Goal: Task Accomplishment & Management: Use online tool/utility

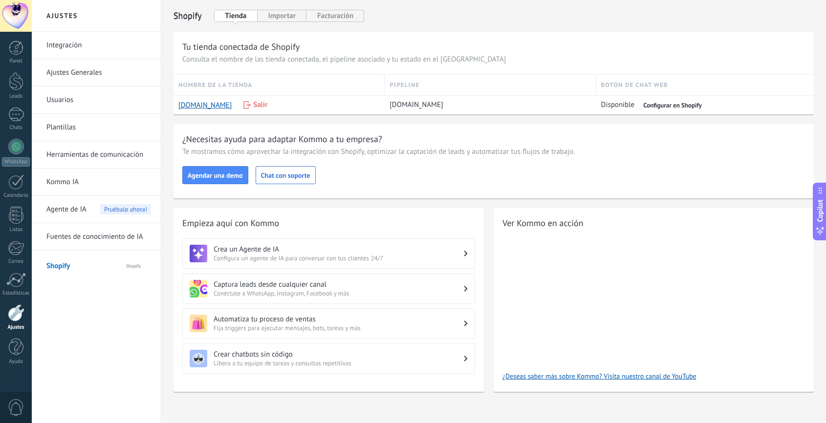
click at [18, 320] on div at bounding box center [16, 313] width 17 height 17
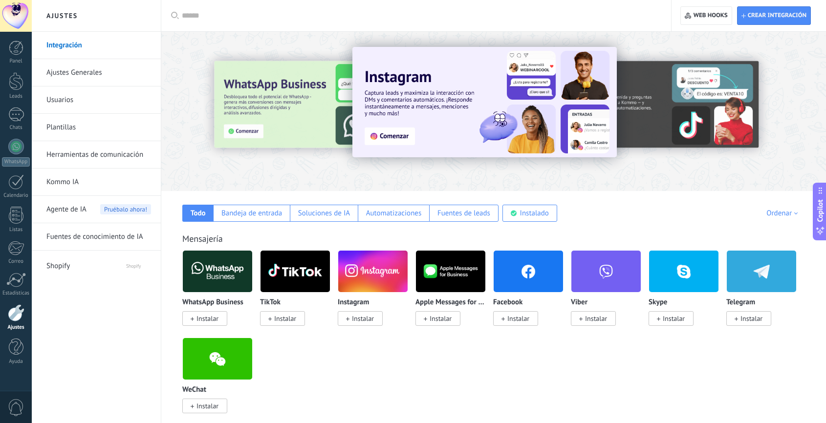
click at [72, 75] on link "Ajustes Generales" at bounding box center [98, 72] width 105 height 27
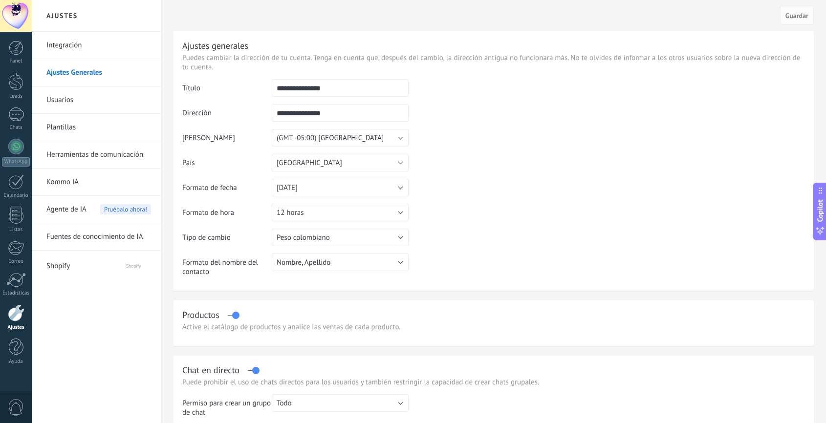
click at [52, 44] on link "Integración" at bounding box center [98, 45] width 105 height 27
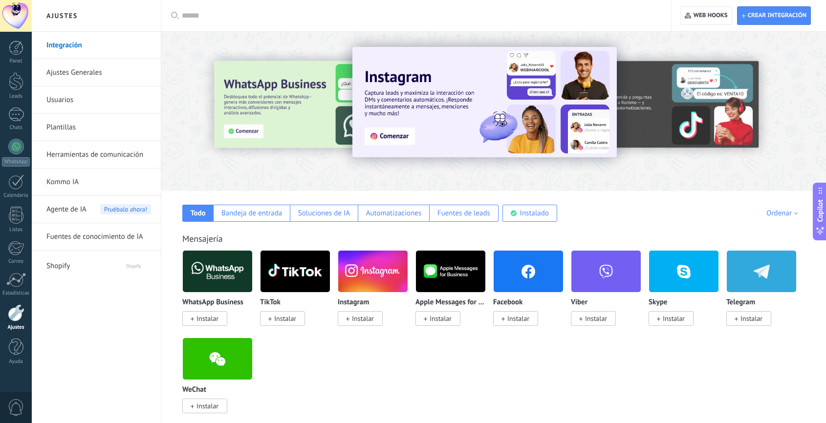
click at [80, 204] on span "Agente de IA" at bounding box center [66, 209] width 40 height 27
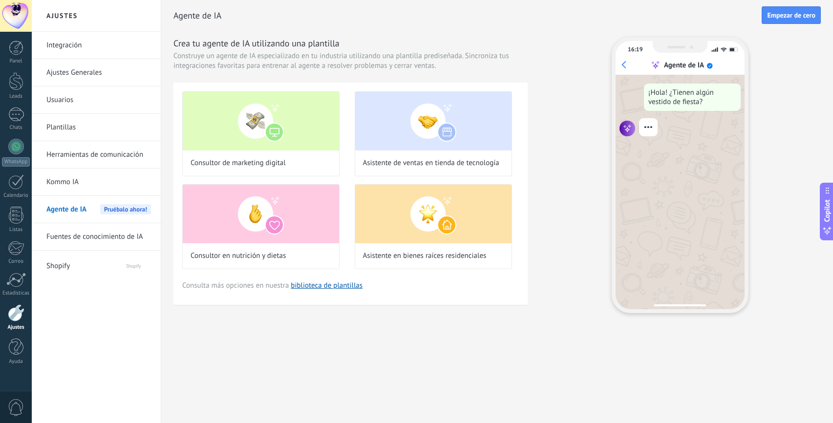
click at [62, 244] on link "Fuentes de conocimiento de IA" at bounding box center [98, 236] width 105 height 27
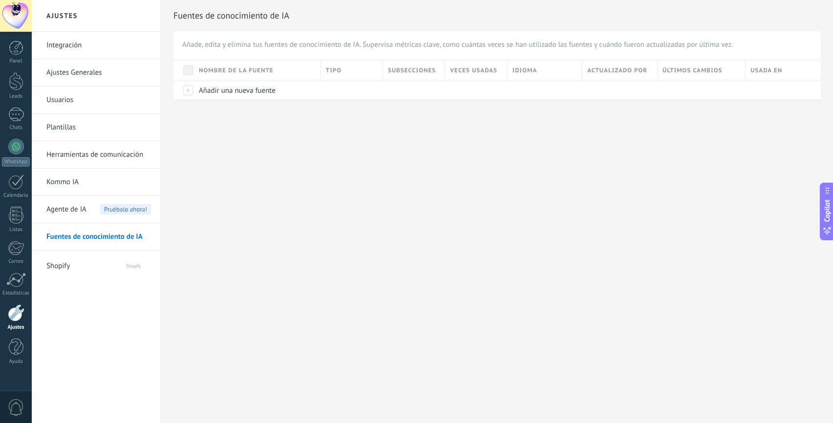
click at [58, 272] on span "Shopify" at bounding box center [76, 264] width 60 height 23
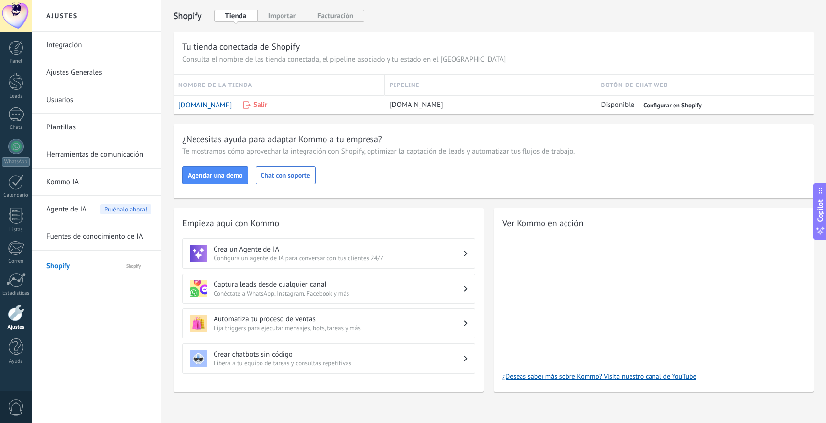
scroll to position [0, 0]
click at [342, 238] on div "Empieza aquí con [PERSON_NAME] un Agente de IA Configura un agente de IA para c…" at bounding box center [329, 299] width 310 height 183
click at [331, 252] on h3 "Crea un Agente de IA" at bounding box center [339, 248] width 250 height 9
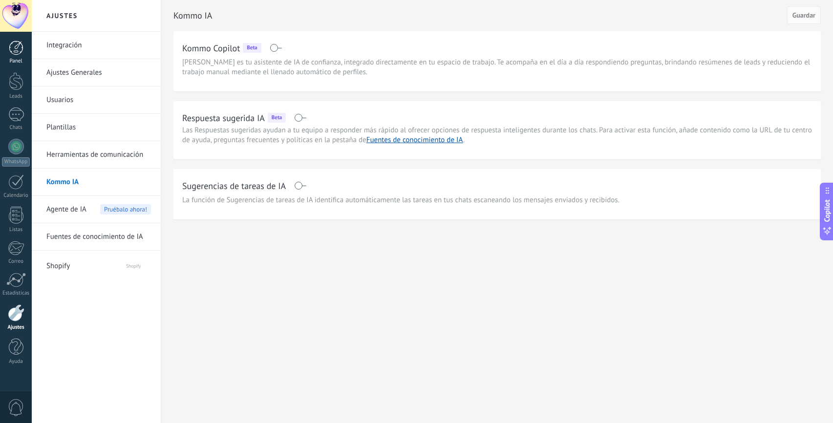
click at [13, 47] on div at bounding box center [16, 48] width 15 height 15
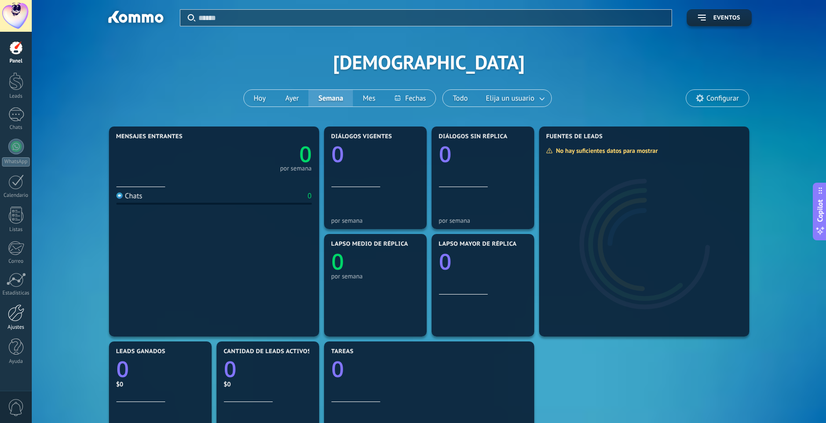
click at [19, 321] on div at bounding box center [16, 313] width 17 height 17
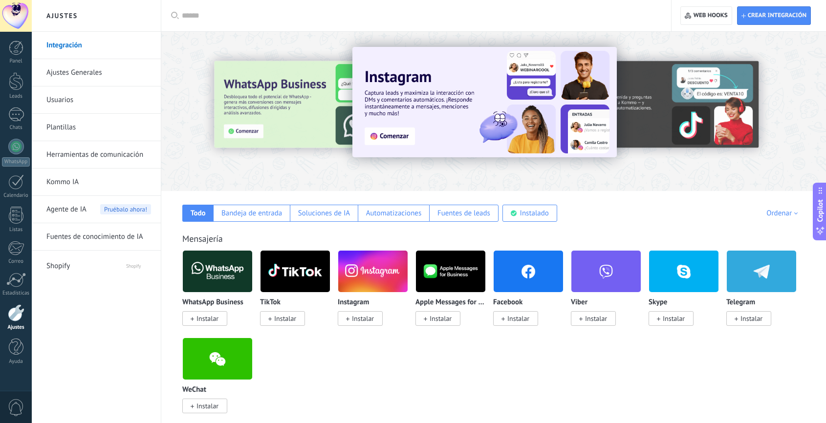
click at [65, 125] on link "Plantillas" at bounding box center [98, 127] width 105 height 27
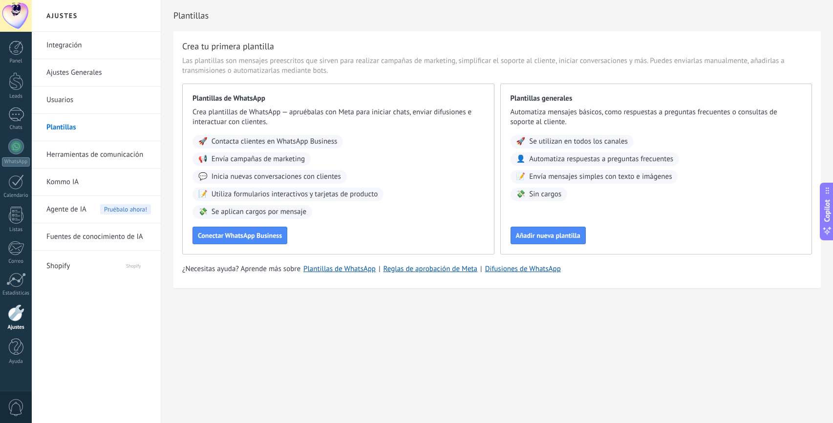
click at [74, 65] on link "Ajustes Generales" at bounding box center [98, 72] width 105 height 27
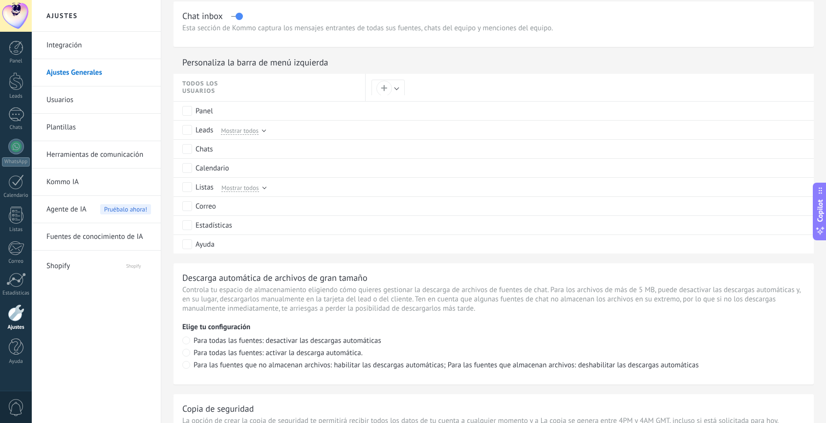
scroll to position [653, 0]
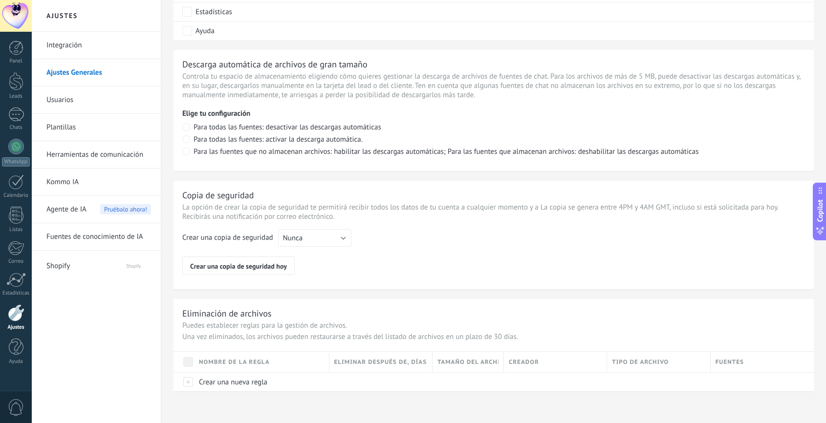
click at [80, 273] on span "Shopify" at bounding box center [76, 264] width 60 height 23
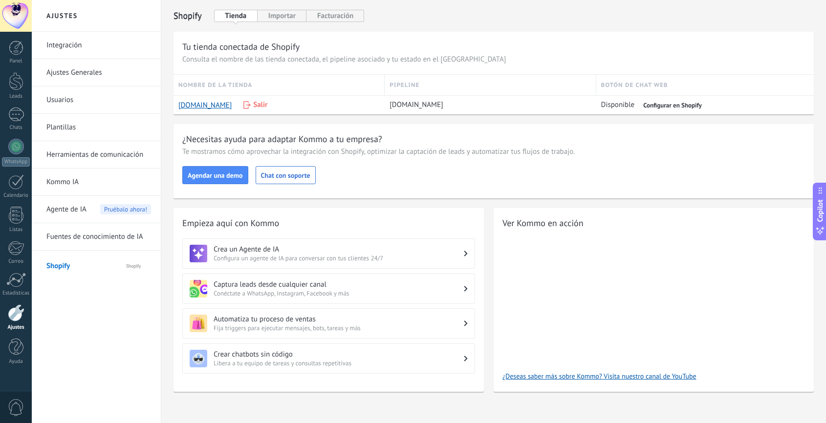
scroll to position [0, 0]
click at [92, 242] on link "Fuentes de conocimiento de IA" at bounding box center [98, 236] width 105 height 27
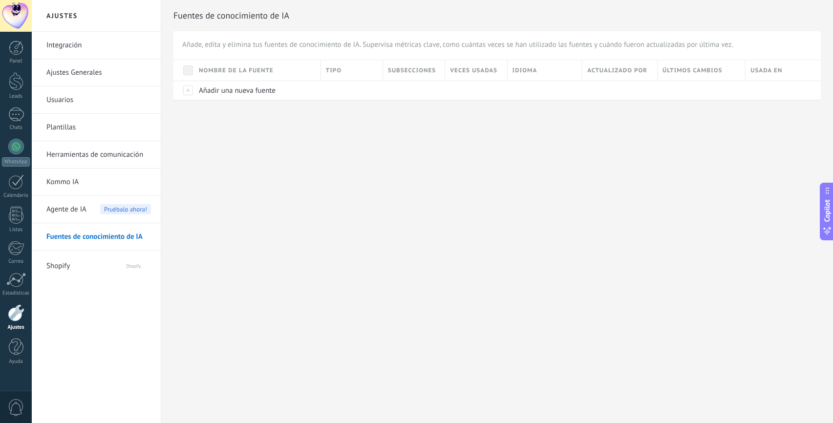
click at [65, 210] on span "Agente de IA" at bounding box center [66, 209] width 40 height 27
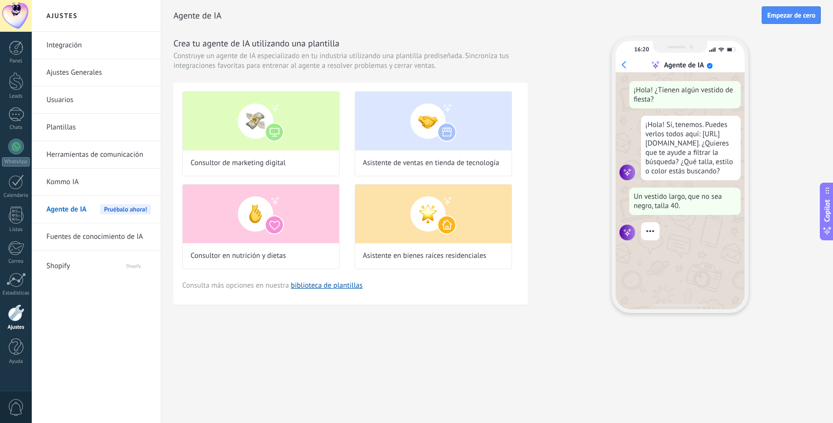
click at [15, 405] on span "0" at bounding box center [16, 407] width 17 height 17
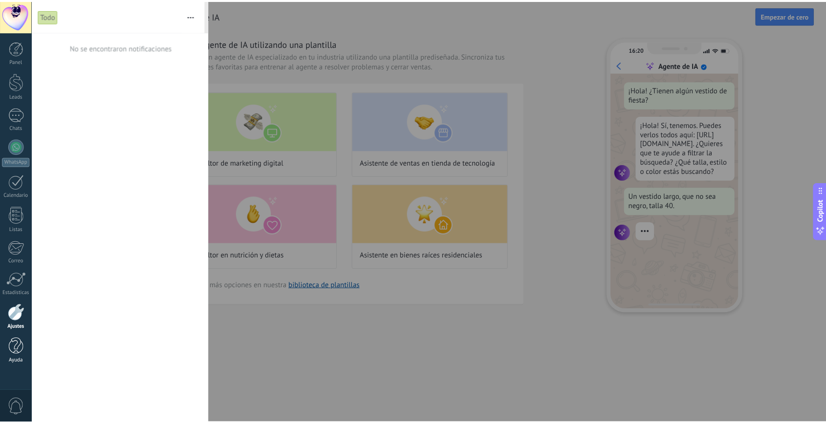
scroll to position [27, 0]
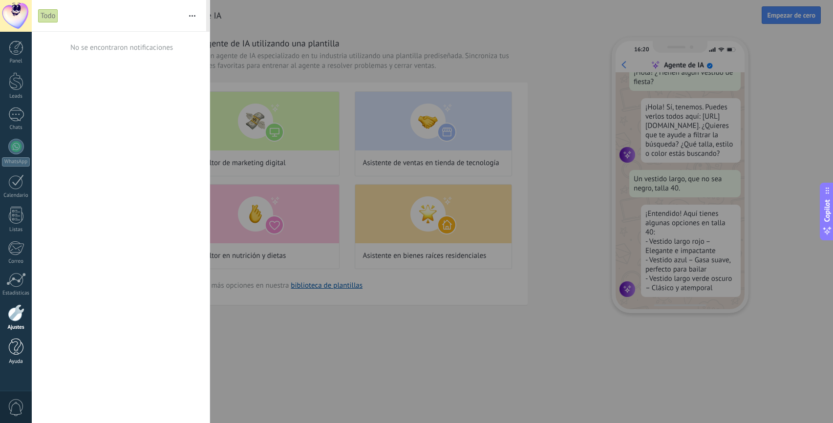
click at [12, 354] on div at bounding box center [16, 347] width 15 height 17
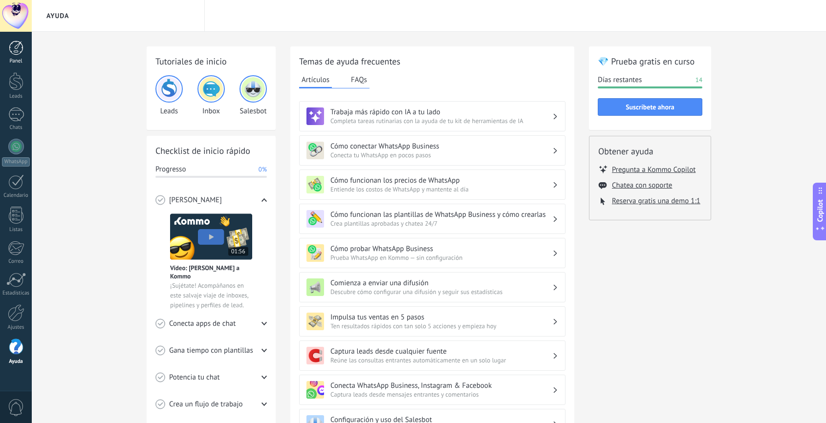
click at [16, 57] on link "Panel" at bounding box center [16, 53] width 32 height 24
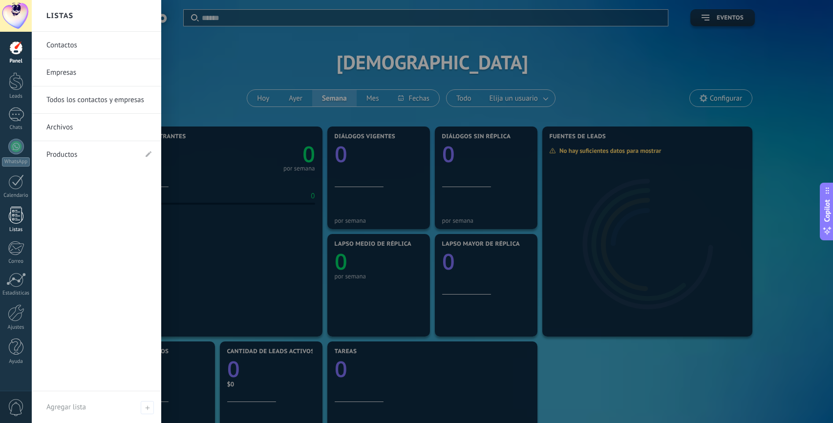
click at [21, 223] on div at bounding box center [16, 215] width 15 height 17
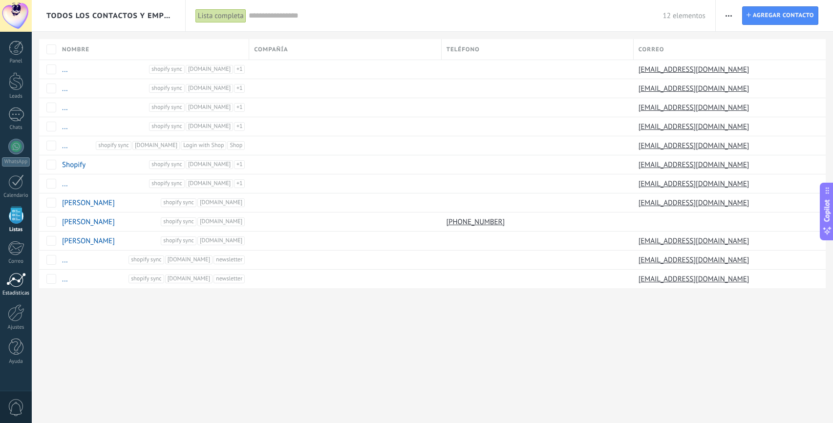
click at [22, 278] on div at bounding box center [16, 280] width 20 height 15
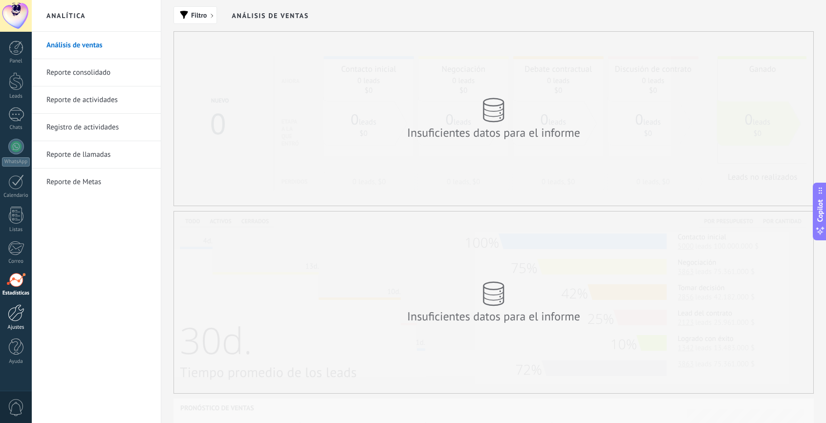
click at [14, 307] on div at bounding box center [16, 313] width 17 height 17
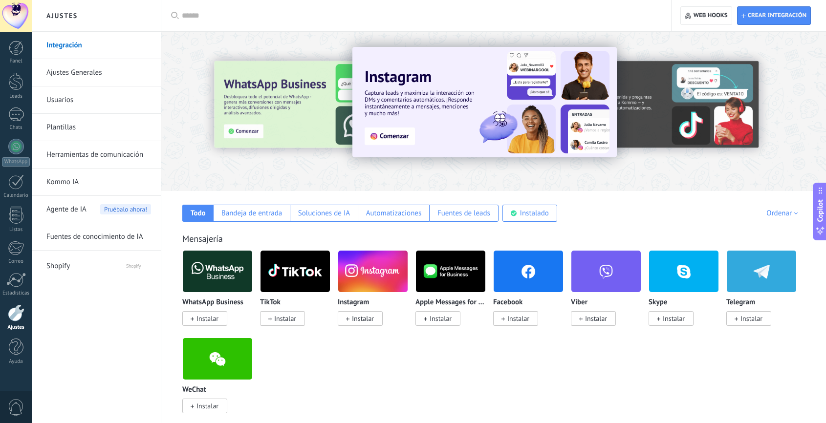
click at [179, 17] on div "Aplicar Aplicar Restablecer" at bounding box center [416, 15] width 511 height 31
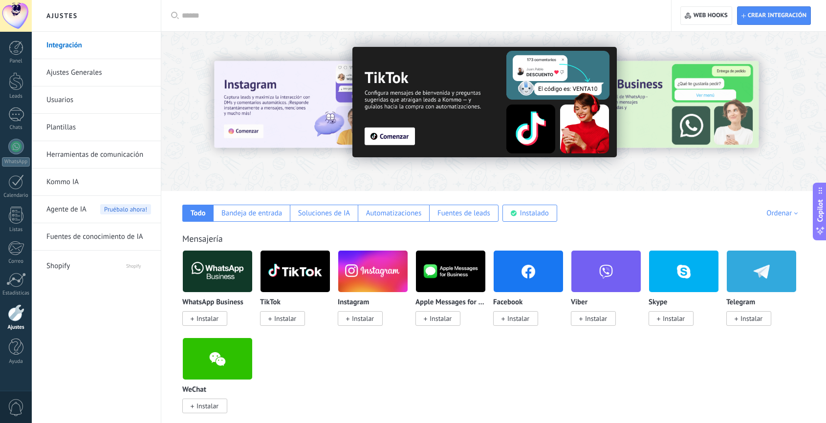
click at [175, 15] on icon at bounding box center [175, 15] width 8 height 7
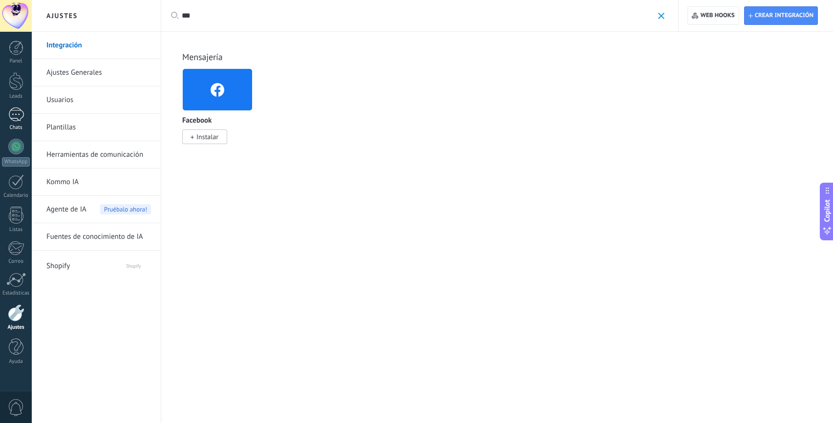
type input "***"
click at [19, 120] on div at bounding box center [16, 115] width 16 height 14
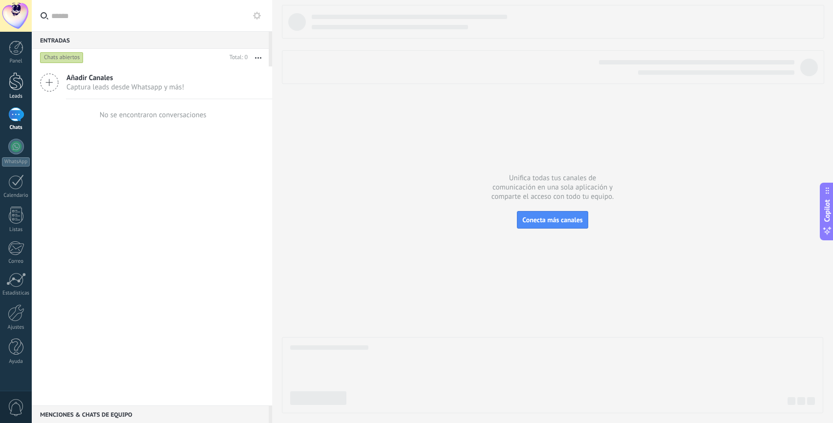
click at [9, 81] on div at bounding box center [16, 81] width 15 height 18
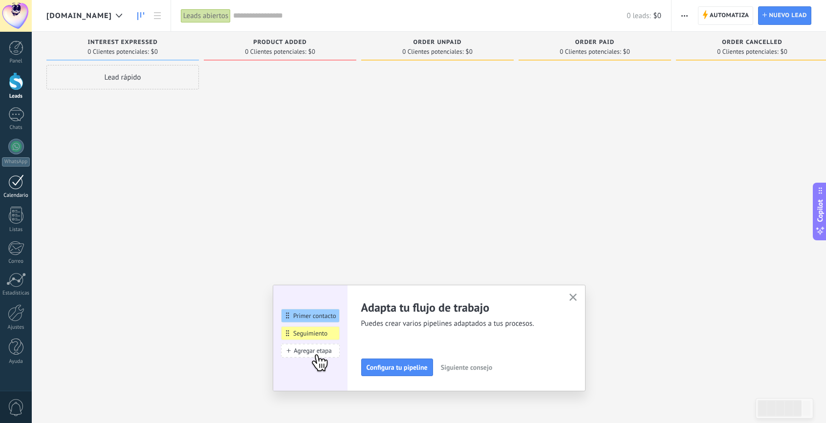
click at [18, 179] on div at bounding box center [16, 181] width 16 height 15
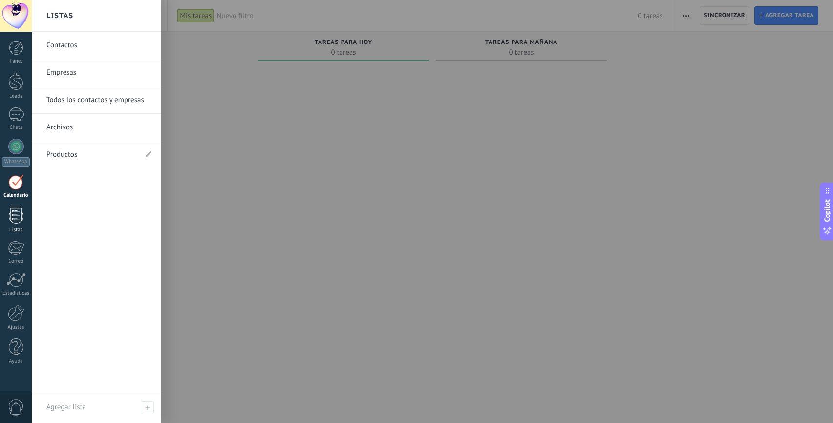
click at [16, 213] on div at bounding box center [16, 215] width 15 height 17
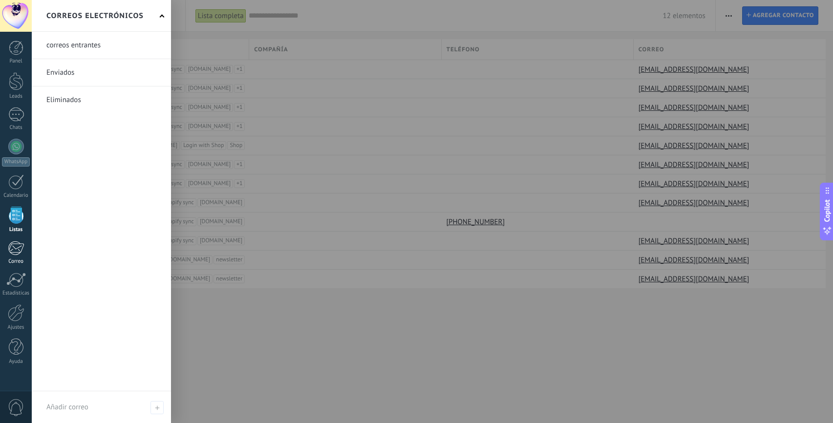
click at [11, 247] on div at bounding box center [16, 248] width 16 height 15
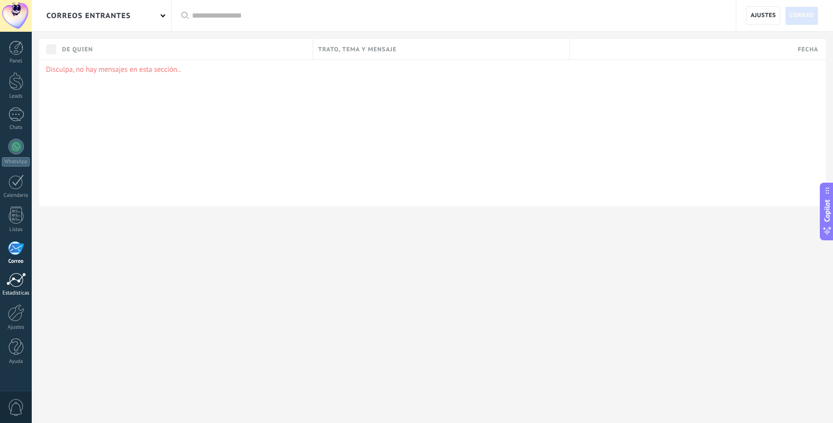
click at [13, 287] on div at bounding box center [16, 280] width 20 height 15
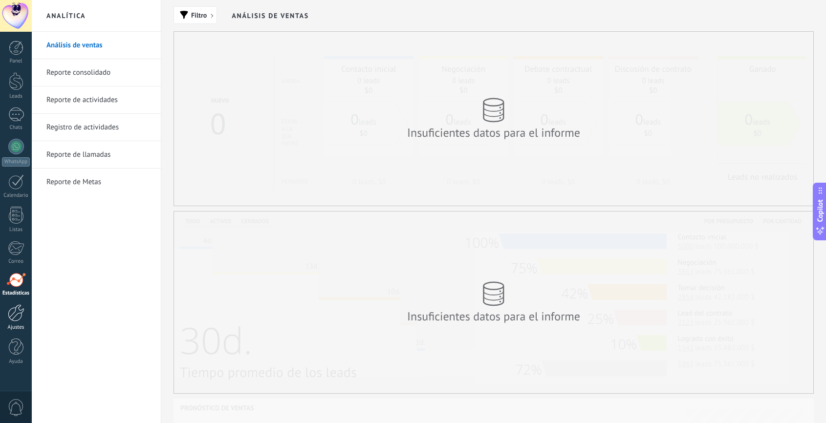
click at [19, 313] on div at bounding box center [16, 313] width 17 height 17
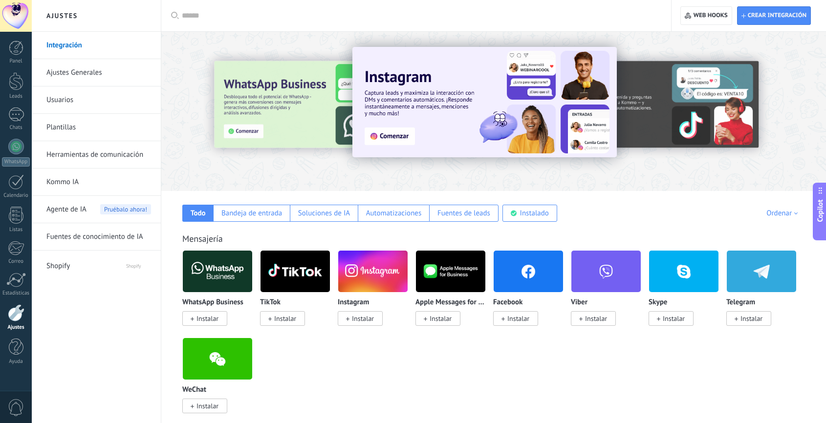
click at [74, 77] on link "Ajustes Generales" at bounding box center [98, 72] width 105 height 27
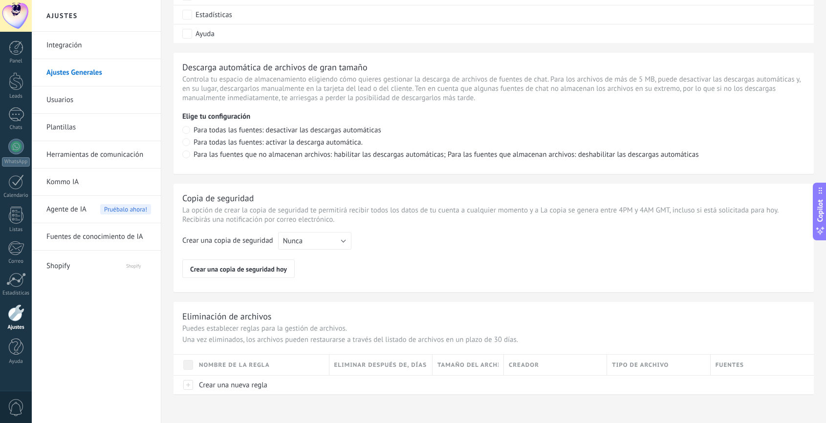
scroll to position [653, 0]
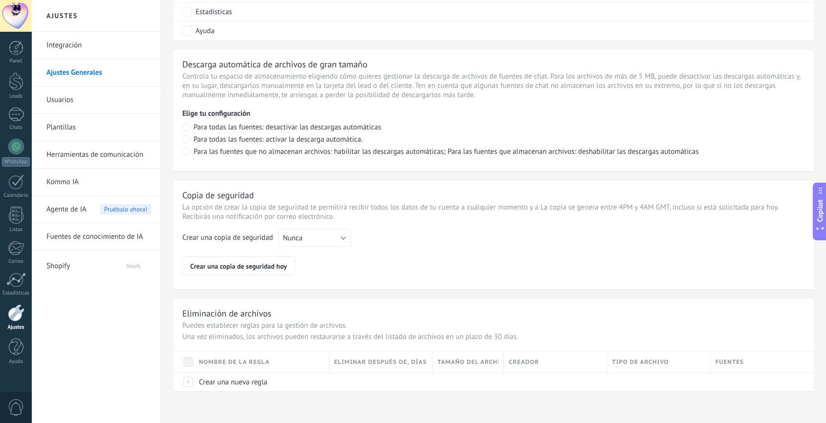
click at [107, 153] on link "Herramientas de comunicación" at bounding box center [98, 154] width 105 height 27
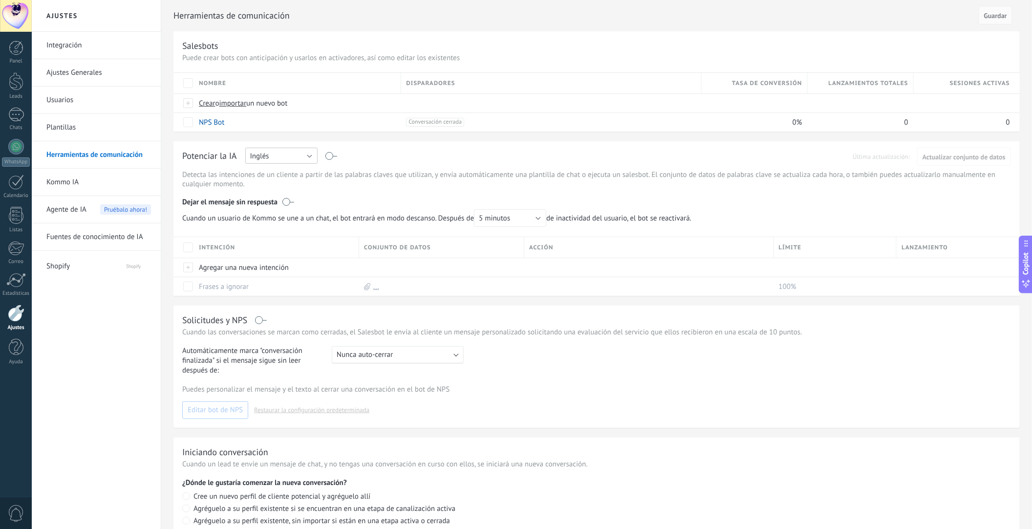
click at [307, 157] on button "Inglés" at bounding box center [281, 156] width 72 height 16
click at [307, 157] on span "Rusa" at bounding box center [276, 156] width 75 height 9
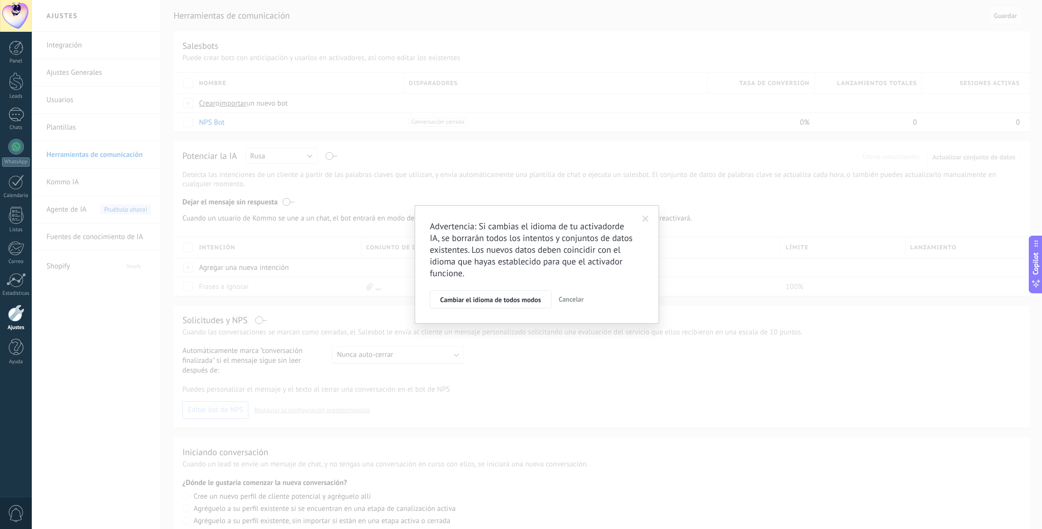
click at [646, 219] on span at bounding box center [645, 219] width 6 height 7
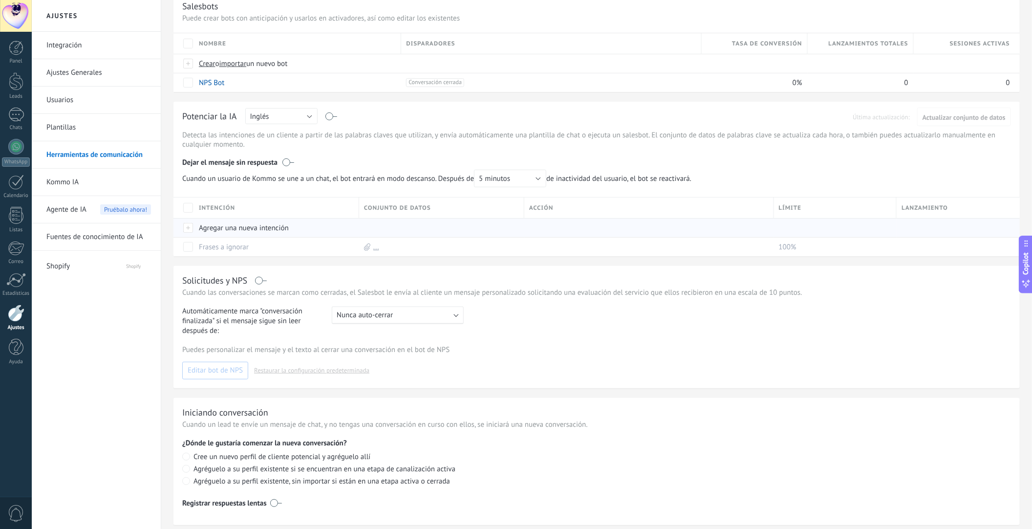
scroll to position [61, 0]
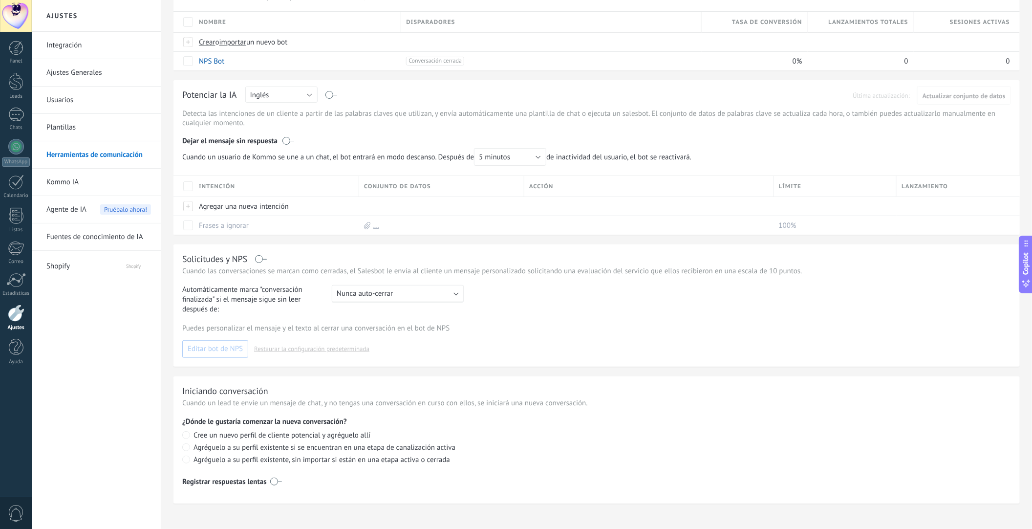
click at [454, 294] on b at bounding box center [456, 293] width 5 height 5
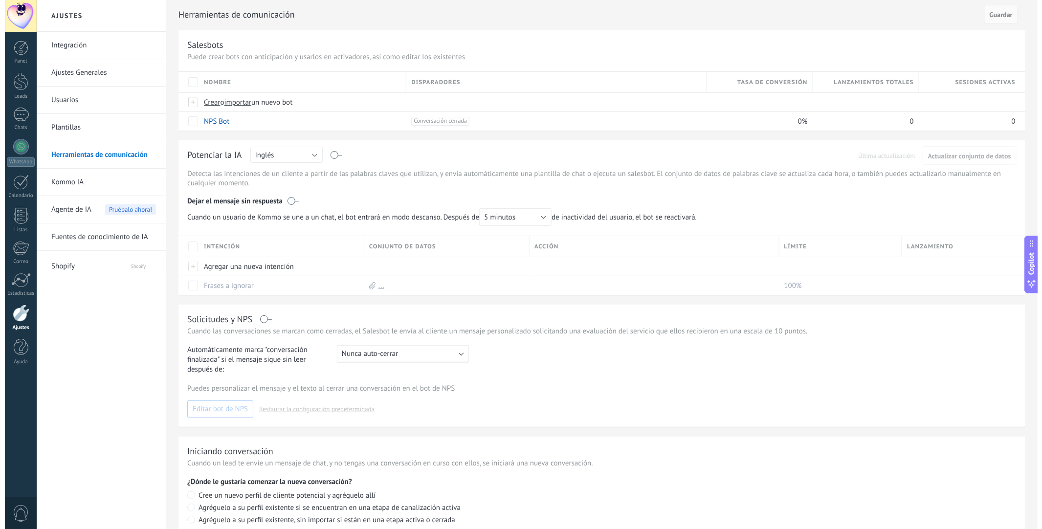
scroll to position [0, 0]
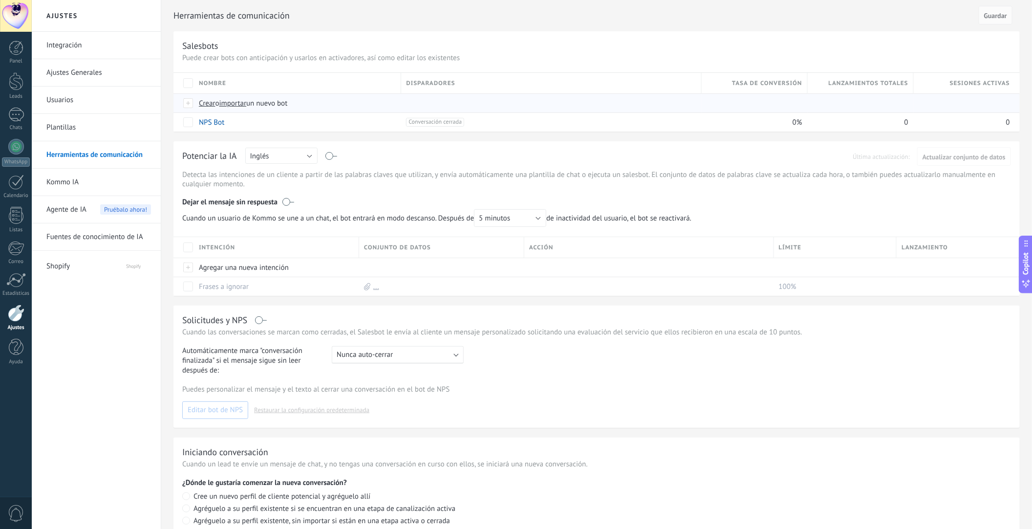
click at [212, 103] on span "Crear" at bounding box center [207, 103] width 17 height 9
